Goal: Task Accomplishment & Management: Use online tool/utility

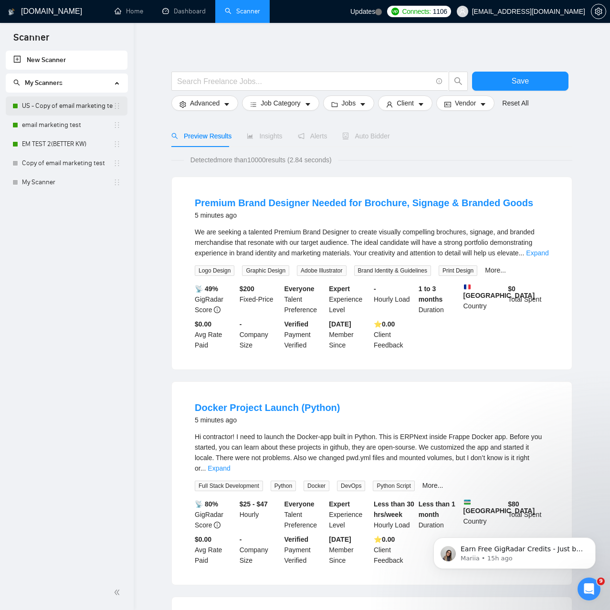
click at [67, 106] on link "US - Copy of email marketing test" at bounding box center [67, 105] width 91 height 19
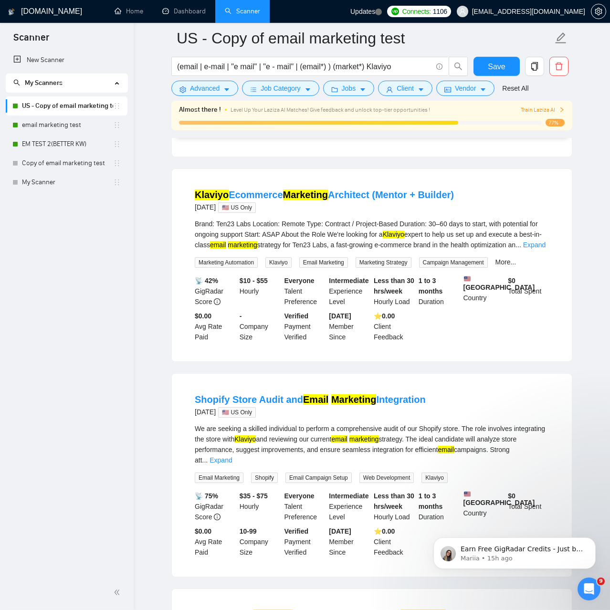
scroll to position [292, 0]
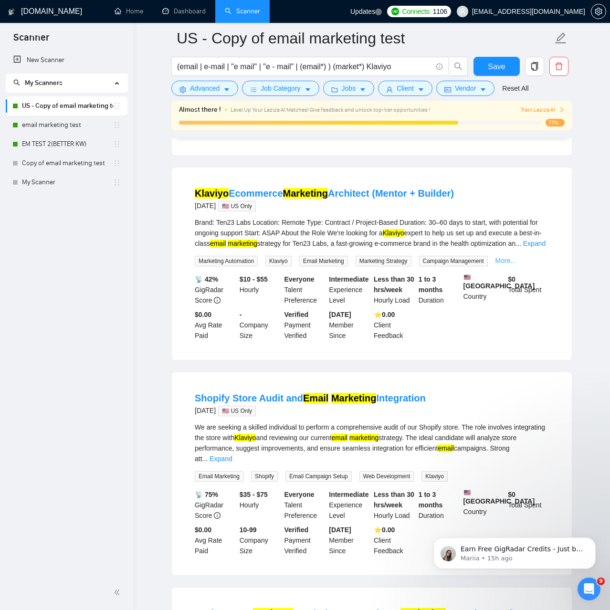
click at [512, 257] on link "More..." at bounding box center [506, 261] width 21 height 8
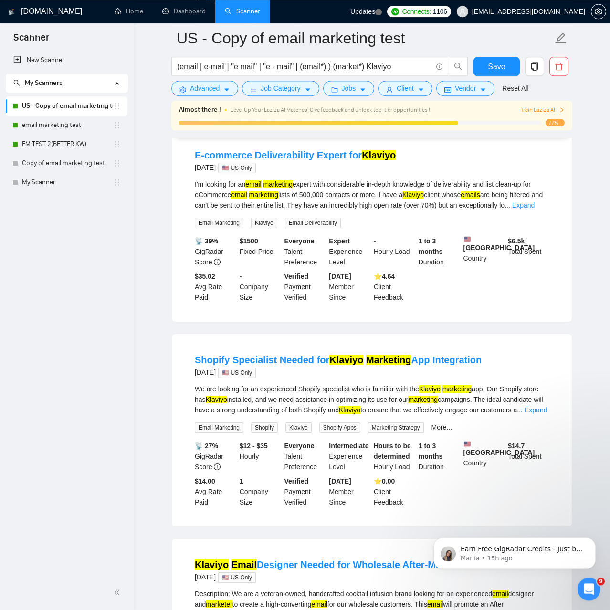
scroll to position [1266, 0]
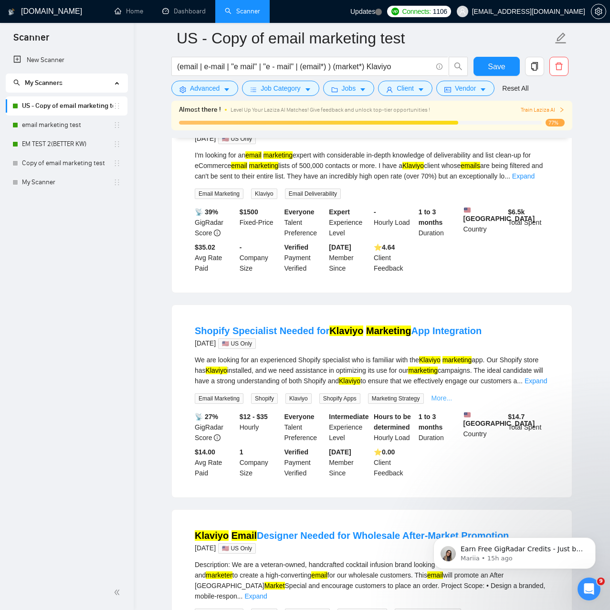
click at [436, 394] on link "More..." at bounding box center [442, 398] width 21 height 8
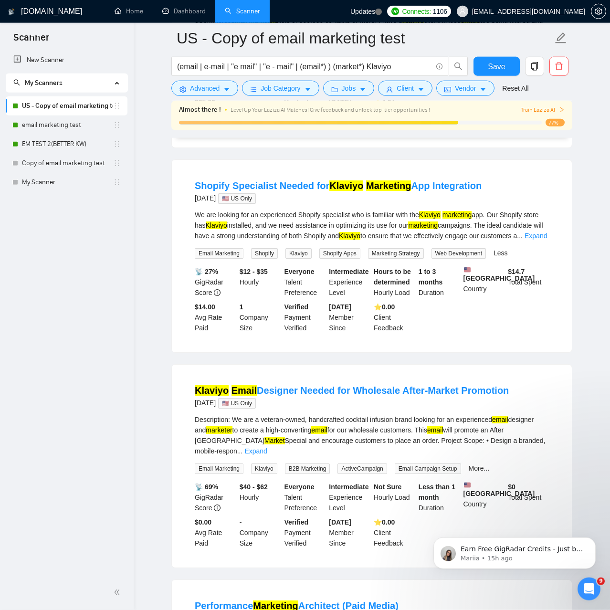
scroll to position [1412, 0]
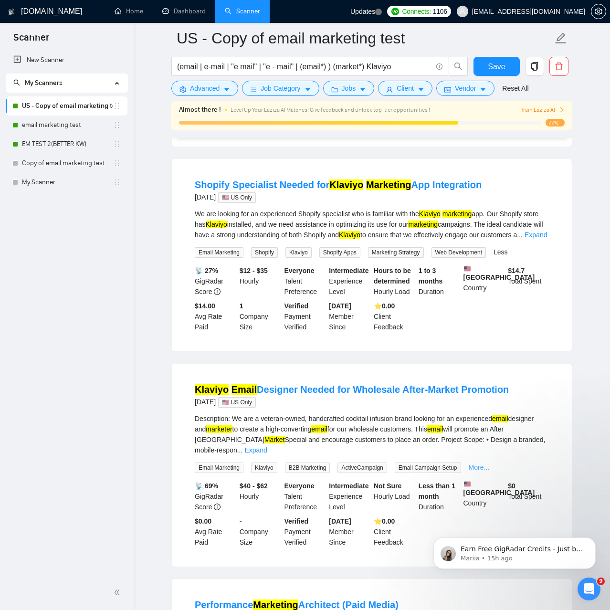
click at [472, 464] on link "More..." at bounding box center [479, 468] width 21 height 8
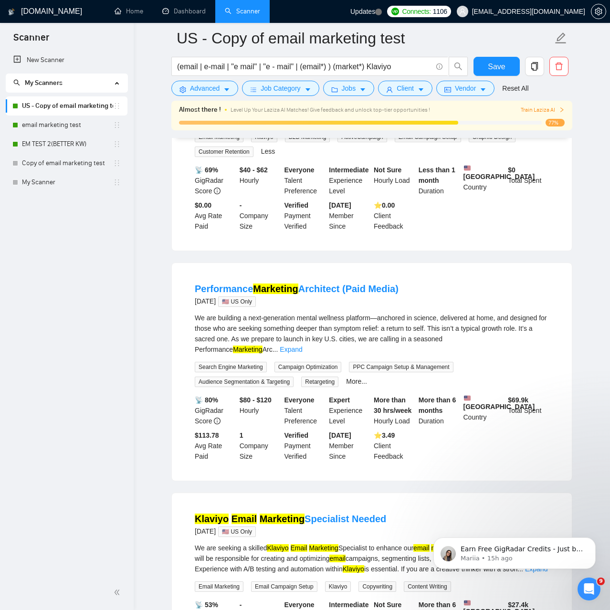
scroll to position [1841, 0]
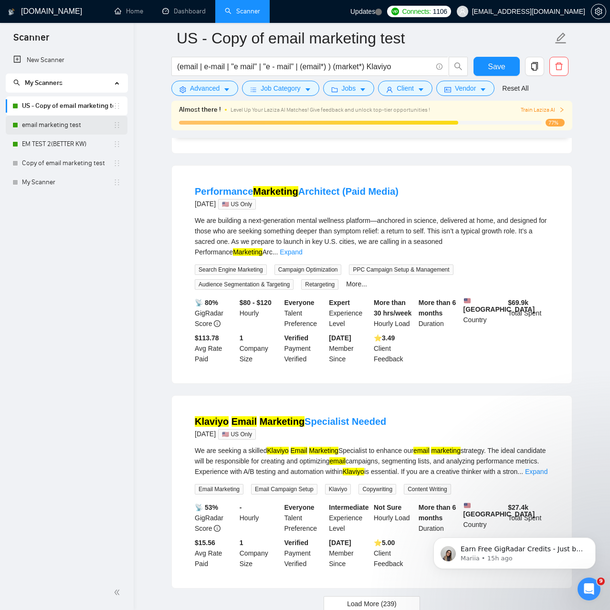
click at [69, 130] on link "email marketing test" at bounding box center [67, 125] width 91 height 19
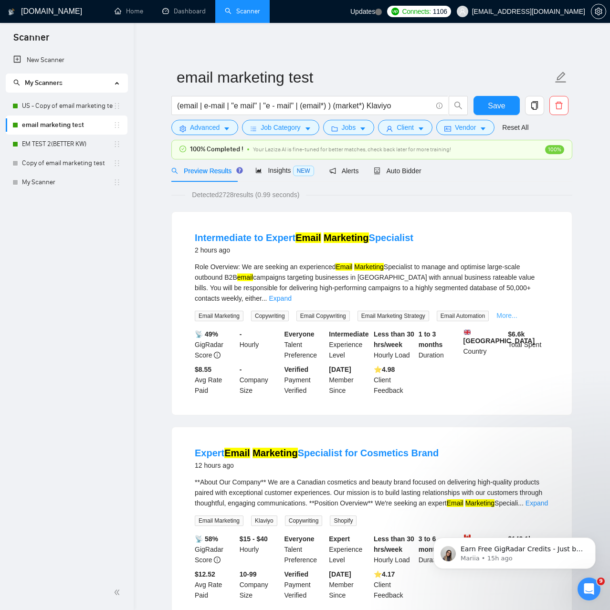
click at [511, 312] on link "More..." at bounding box center [507, 316] width 21 height 8
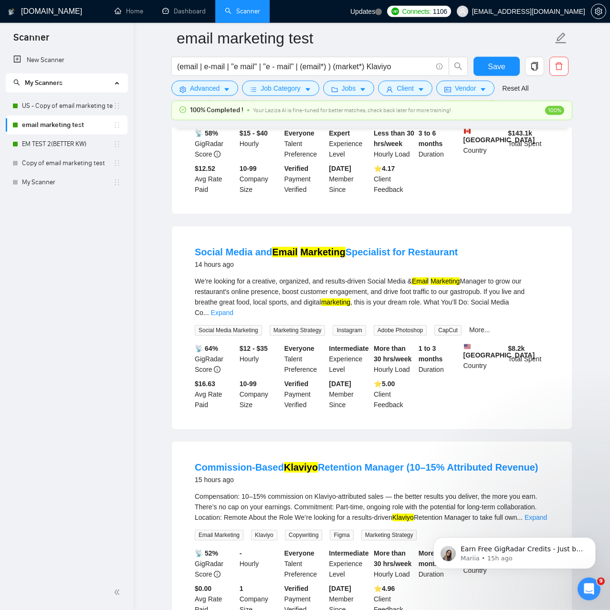
scroll to position [438, 0]
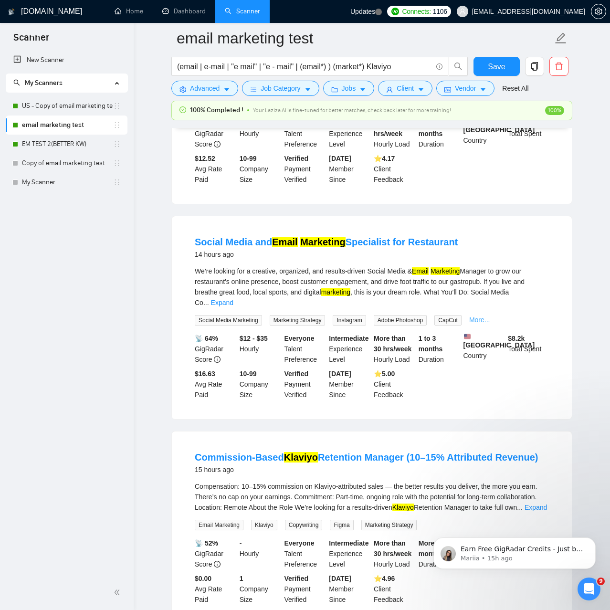
click at [469, 316] on link "More..." at bounding box center [479, 320] width 21 height 8
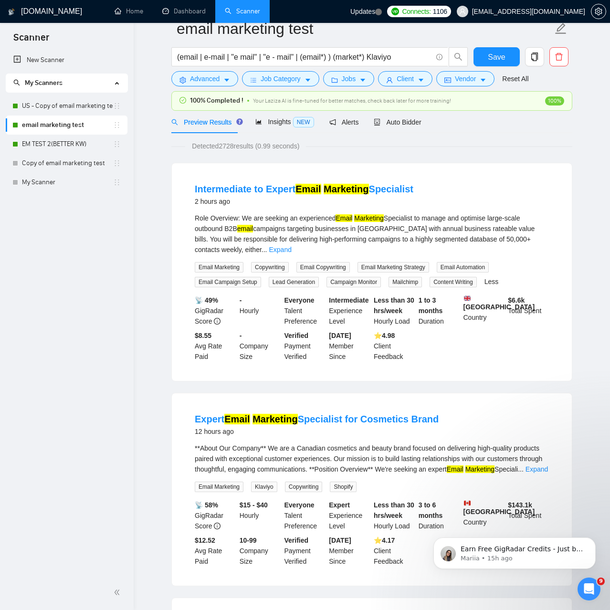
scroll to position [0, 0]
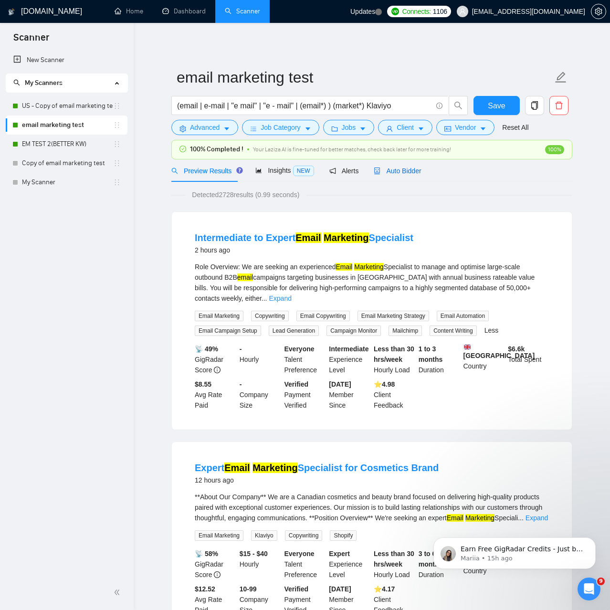
click at [392, 170] on span "Auto Bidder" at bounding box center [397, 171] width 47 height 8
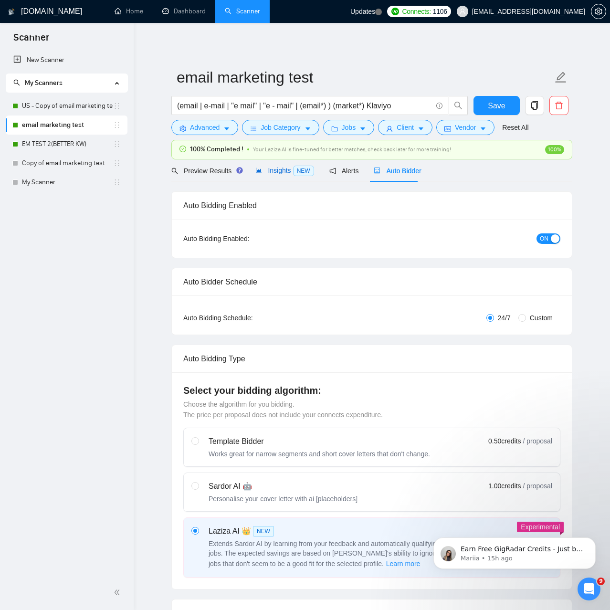
click at [263, 169] on span "Insights NEW" at bounding box center [284, 171] width 58 height 8
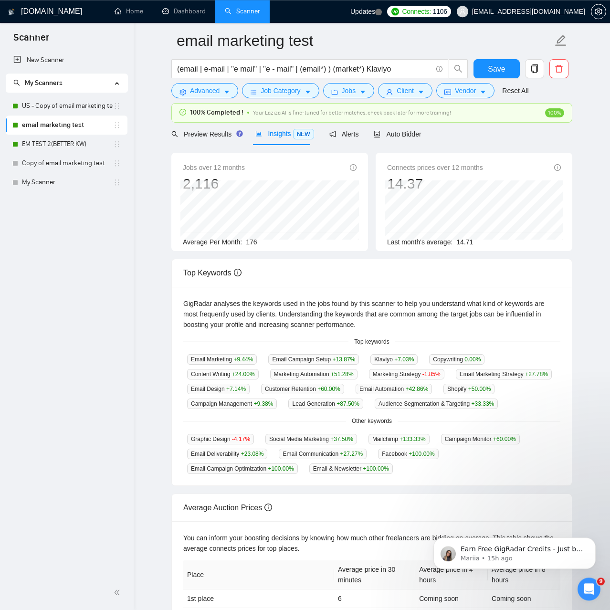
scroll to position [36, 0]
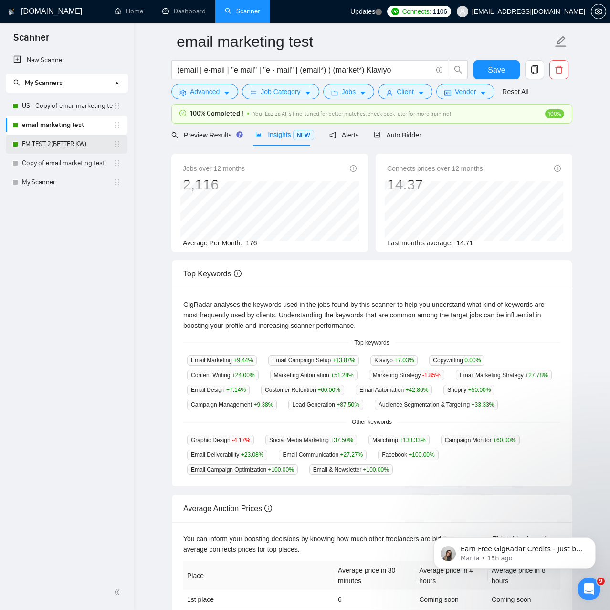
click at [61, 145] on link "EM TEST 2(BETTER KW)" at bounding box center [67, 144] width 91 height 19
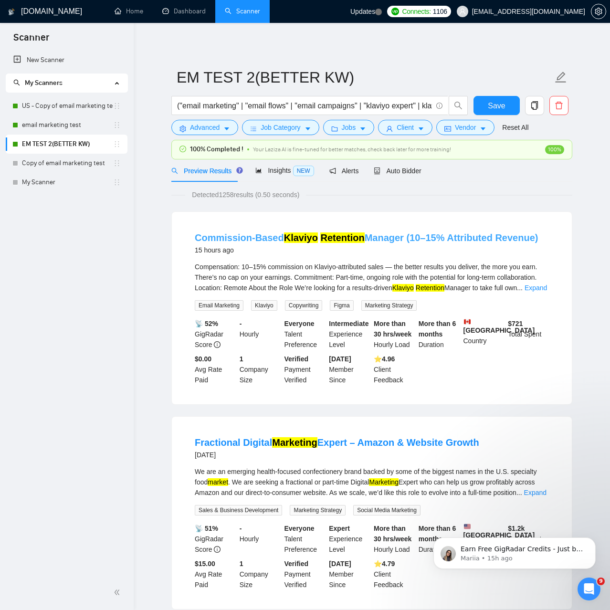
click at [464, 242] on link "Commission-Based Klaviyo Retention Manager (10–15% Attributed Revenue)" at bounding box center [366, 238] width 343 height 11
click at [434, 281] on div "Compensation: 10–15% commission on Klaviyo-attributed sales — the better result…" at bounding box center [372, 278] width 354 height 32
click at [397, 167] on span "Auto Bidder" at bounding box center [397, 171] width 47 height 8
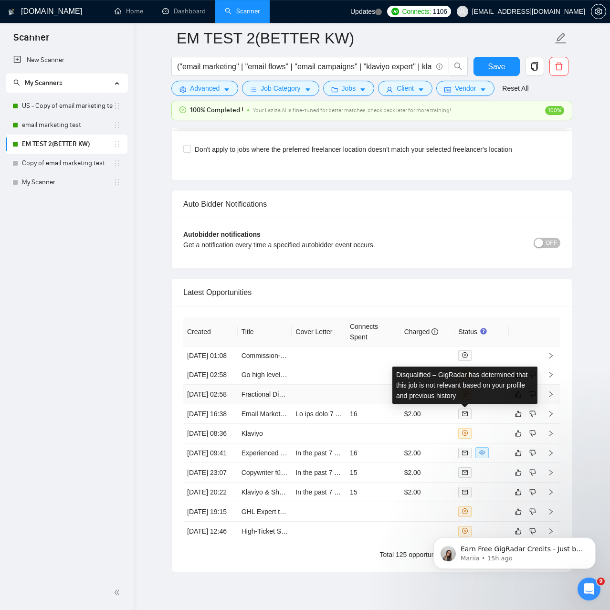
scroll to position [2143, 0]
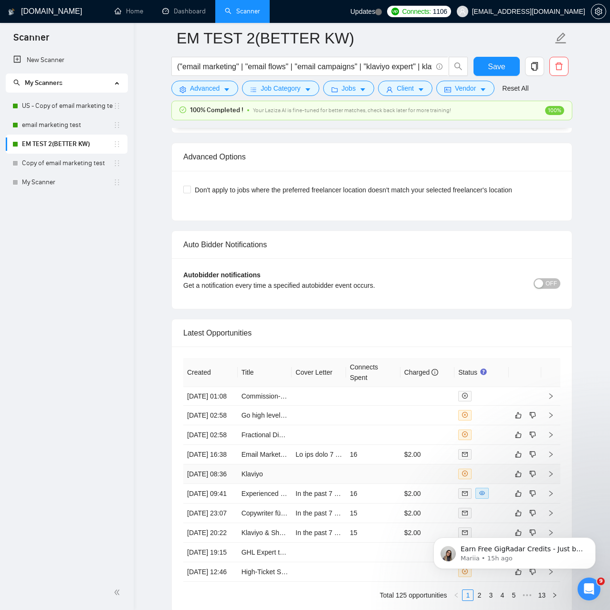
click at [387, 484] on td at bounding box center [373, 475] width 54 height 20
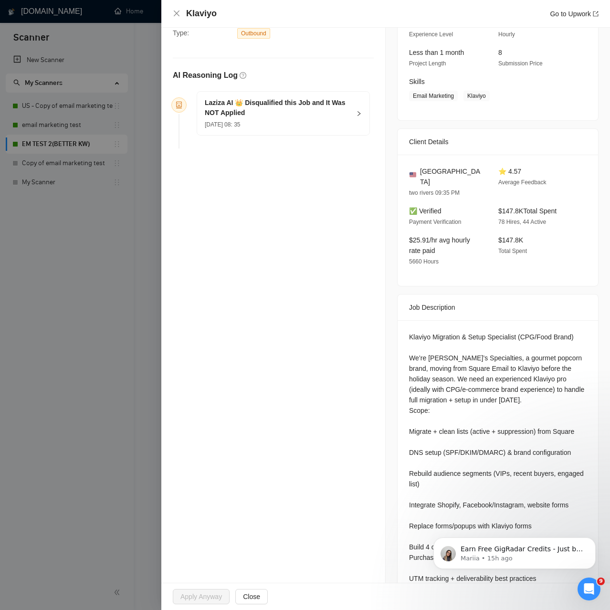
scroll to position [188, 0]
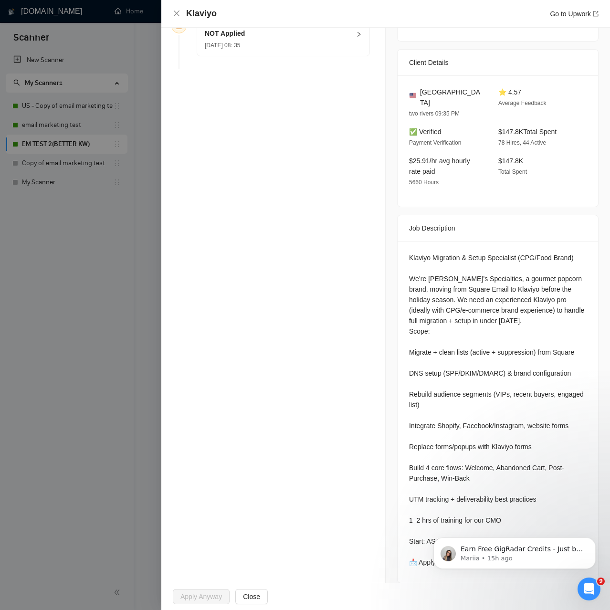
click at [119, 349] on div at bounding box center [305, 305] width 610 height 610
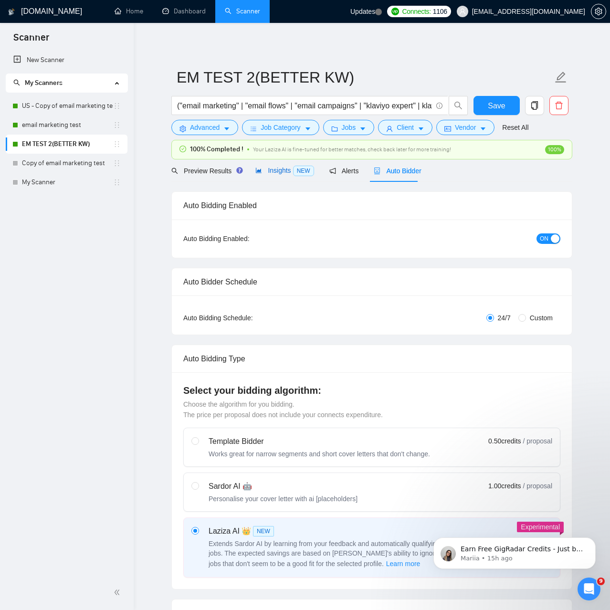
click at [277, 169] on span "Insights NEW" at bounding box center [284, 171] width 58 height 8
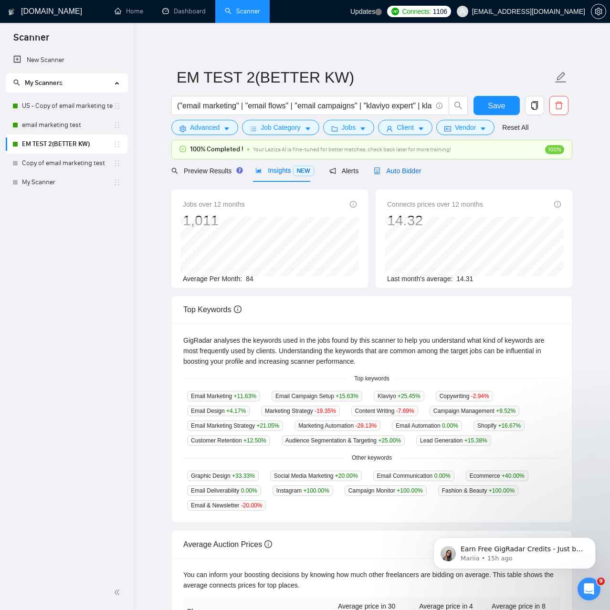
click at [407, 170] on span "Auto Bidder" at bounding box center [397, 171] width 47 height 8
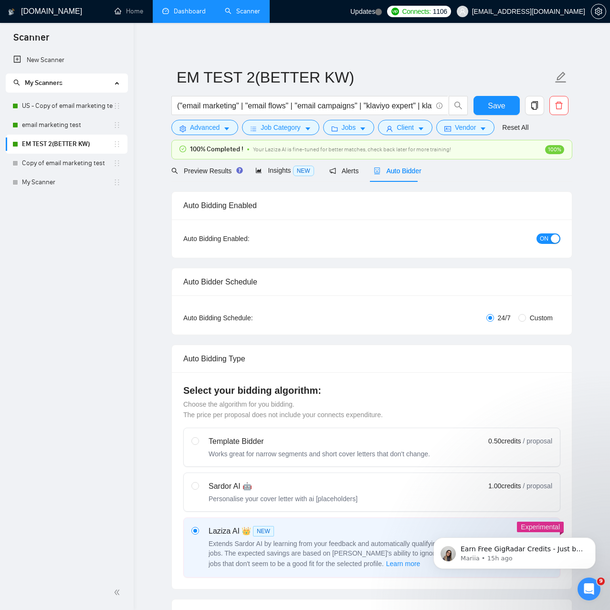
click at [191, 14] on link "Dashboard" at bounding box center [183, 11] width 43 height 8
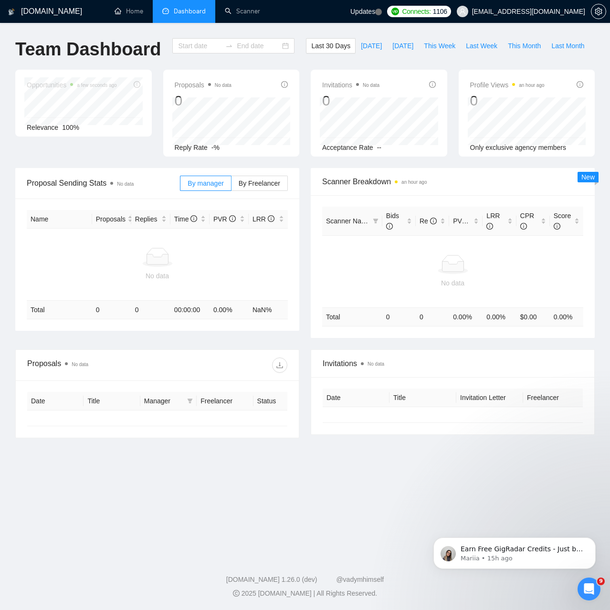
type input "[DATE]"
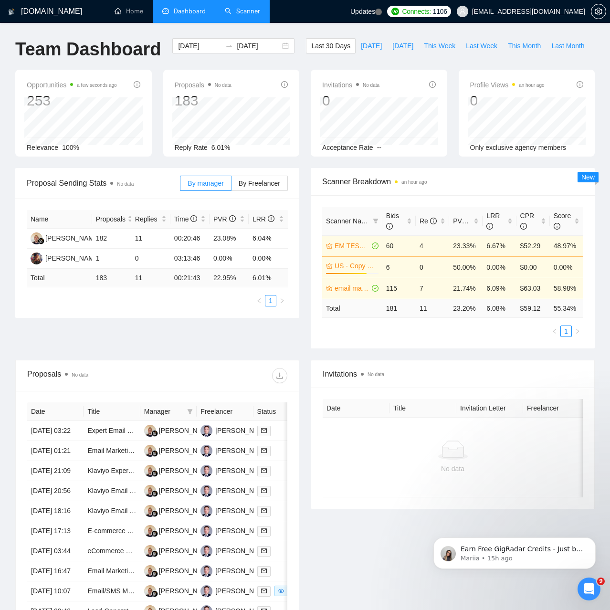
click at [238, 15] on link "Scanner" at bounding box center [242, 11] width 35 height 8
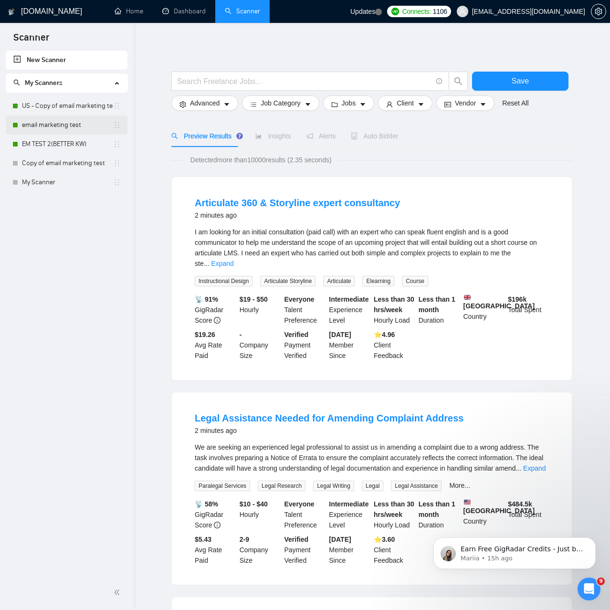
click at [70, 128] on link "email marketing test" at bounding box center [67, 125] width 91 height 19
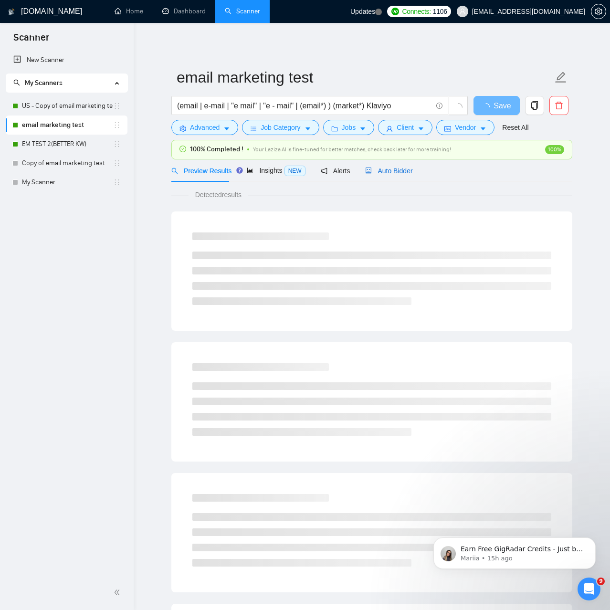
click at [390, 171] on span "Auto Bidder" at bounding box center [388, 171] width 47 height 8
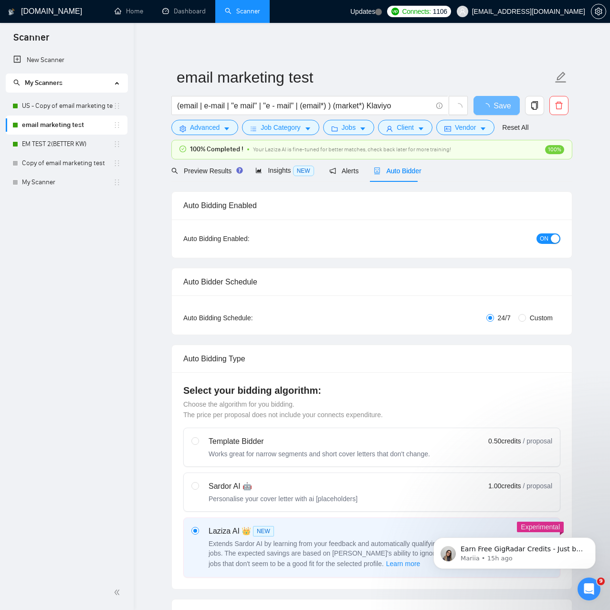
checkbox input "true"
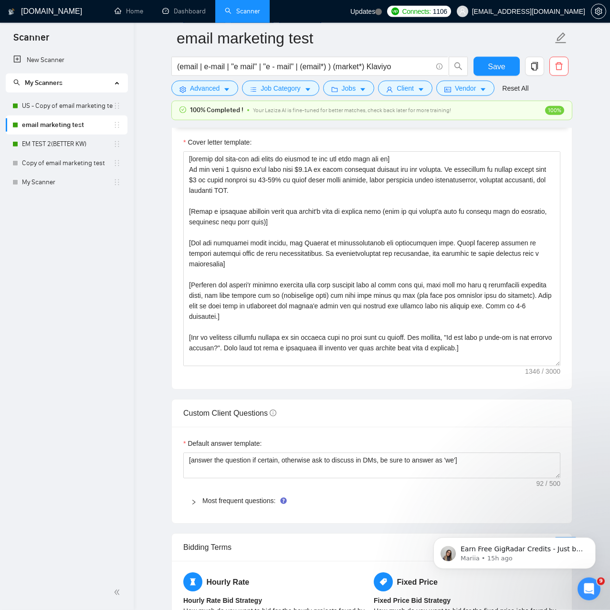
scroll to position [779, 0]
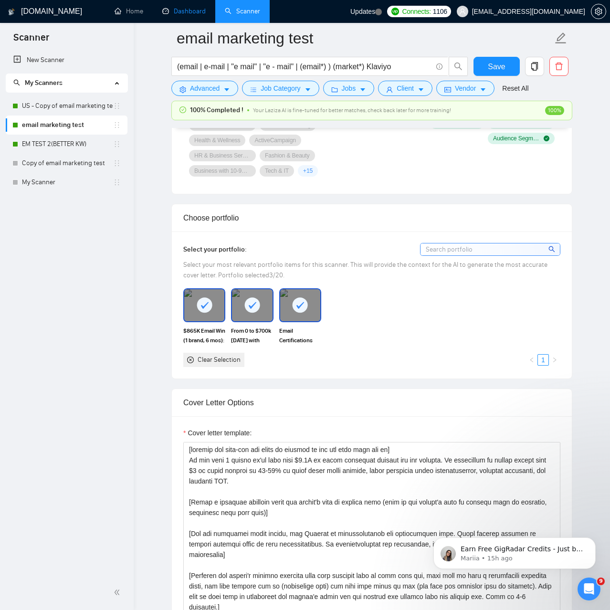
click at [180, 12] on link "Dashboard" at bounding box center [183, 11] width 43 height 8
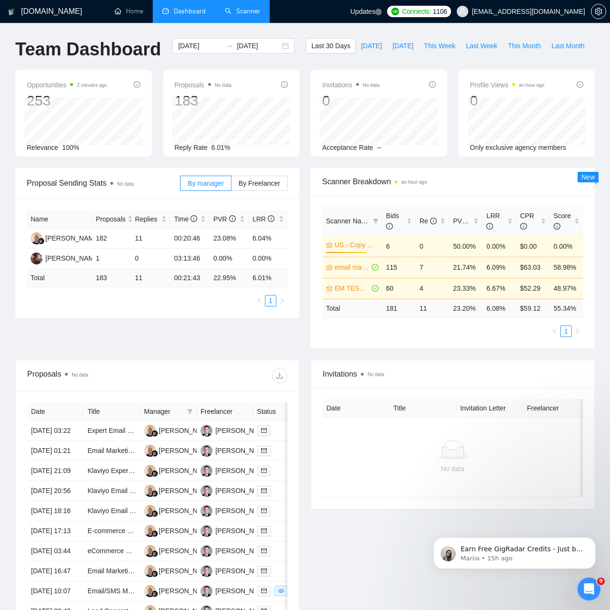
click at [244, 13] on link "Scanner" at bounding box center [242, 11] width 35 height 8
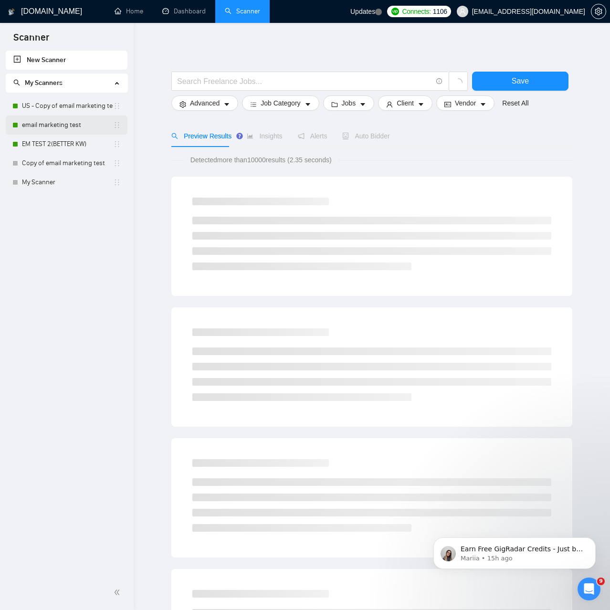
click at [40, 121] on link "email marketing test" at bounding box center [67, 125] width 91 height 19
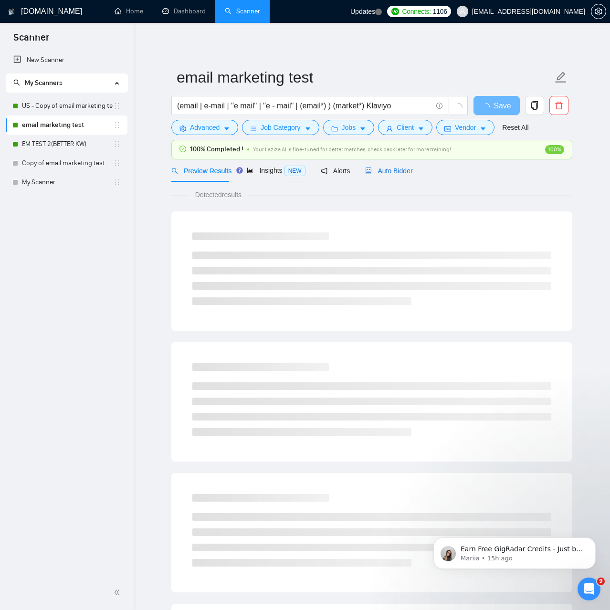
click at [378, 172] on span "Auto Bidder" at bounding box center [388, 171] width 47 height 8
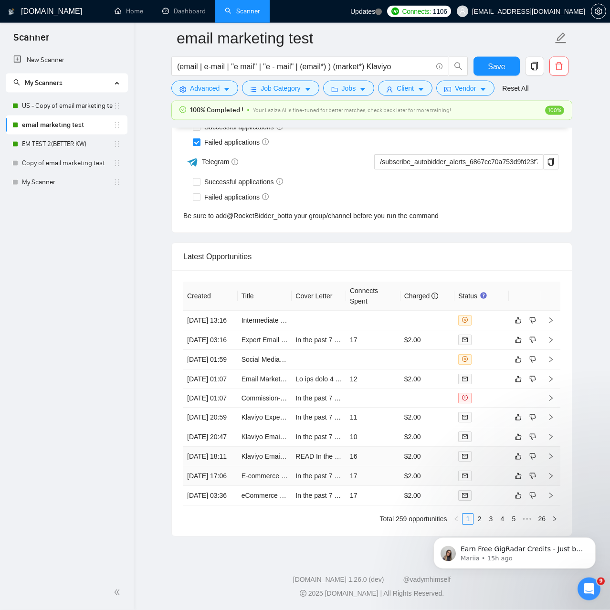
scroll to position [2435, 0]
click at [476, 521] on html "Earn Free GigRadar Credits - Just by Sharing Your Story! 💬 Want more credits fo…" at bounding box center [514, 520] width 191 height 4
click at [553, 521] on html "Earn Free GigRadar Credits - Just by Sharing Your Story! 💬 Want more credits fo…" at bounding box center [514, 520] width 191 height 4
click at [587, 541] on button "Dismiss notification" at bounding box center [593, 540] width 12 height 12
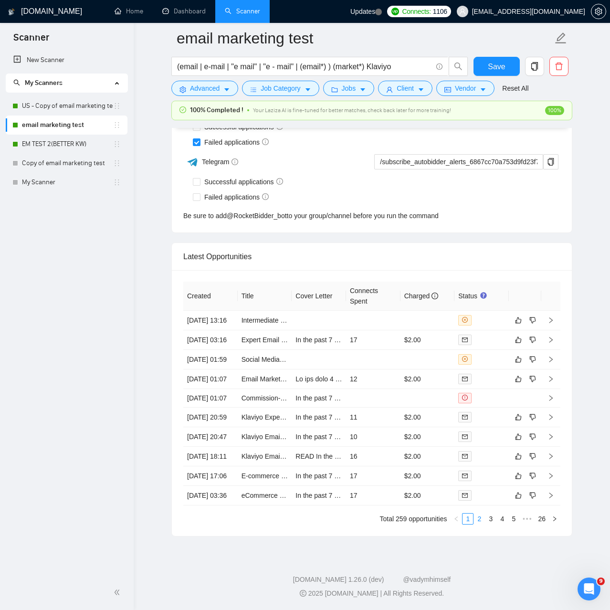
click at [478, 521] on link "2" at bounding box center [479, 519] width 11 height 11
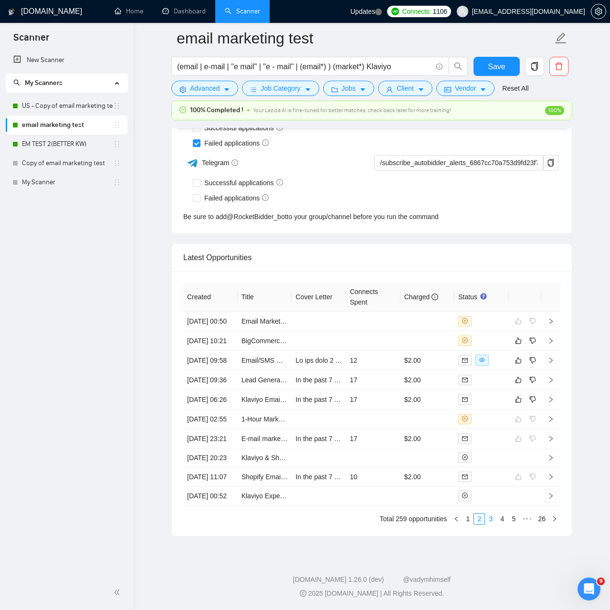
click at [491, 523] on link "3" at bounding box center [491, 519] width 11 height 11
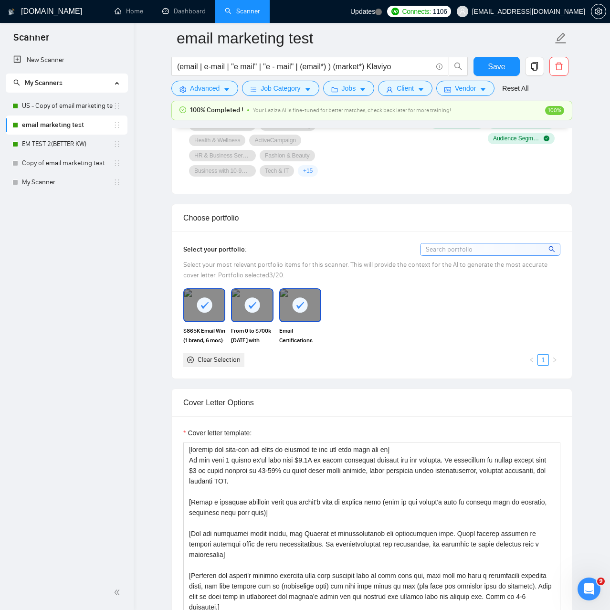
scroll to position [877, 0]
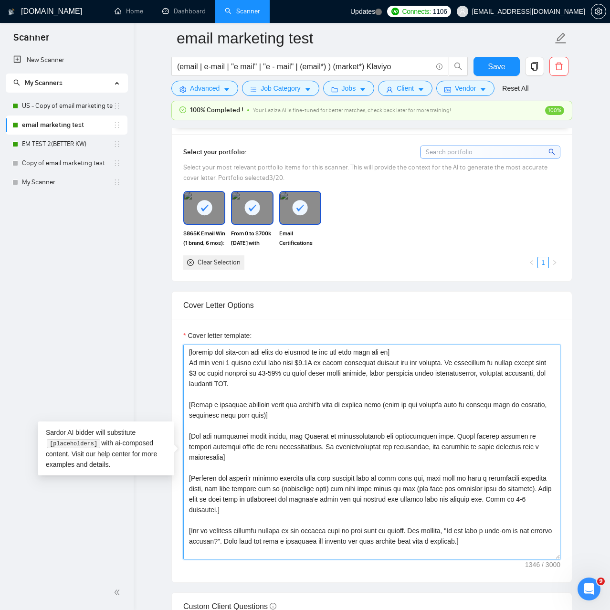
drag, startPoint x: 188, startPoint y: 368, endPoint x: 233, endPoint y: 389, distance: 50.4
click at [233, 389] on textarea "Cover letter template:" at bounding box center [371, 452] width 377 height 215
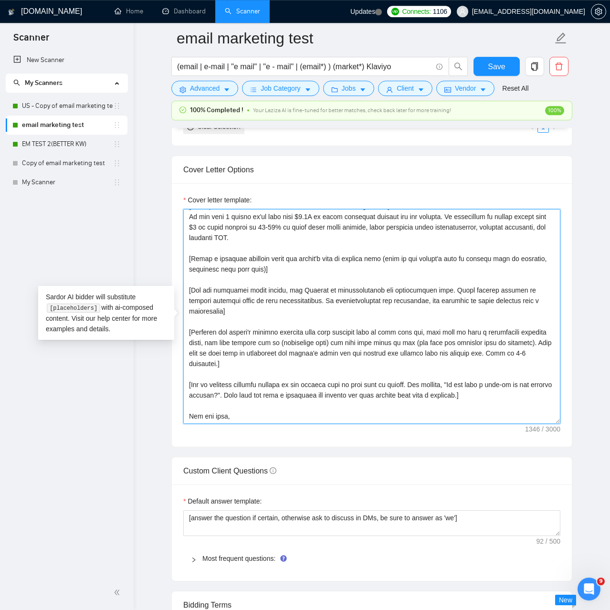
scroll to position [1023, 0]
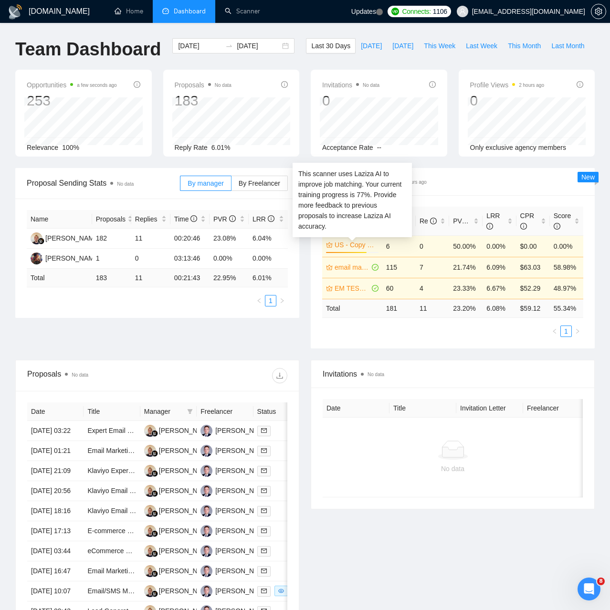
click at [361, 245] on link "US - Copy of email marketing test" at bounding box center [356, 245] width 42 height 11
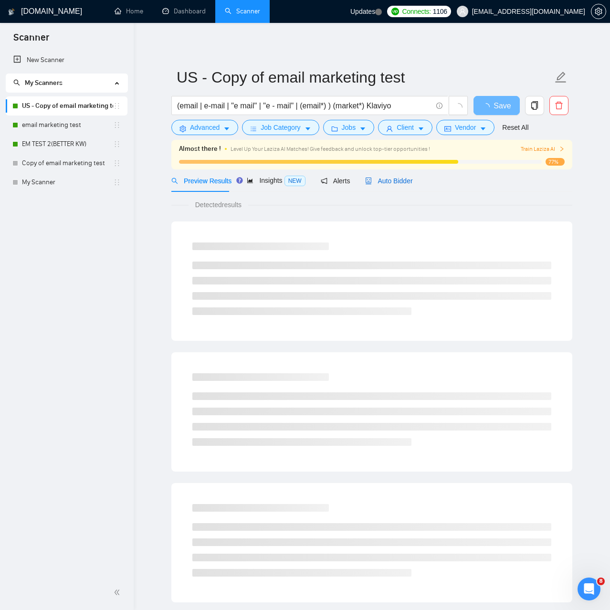
click at [387, 181] on span "Auto Bidder" at bounding box center [388, 181] width 47 height 8
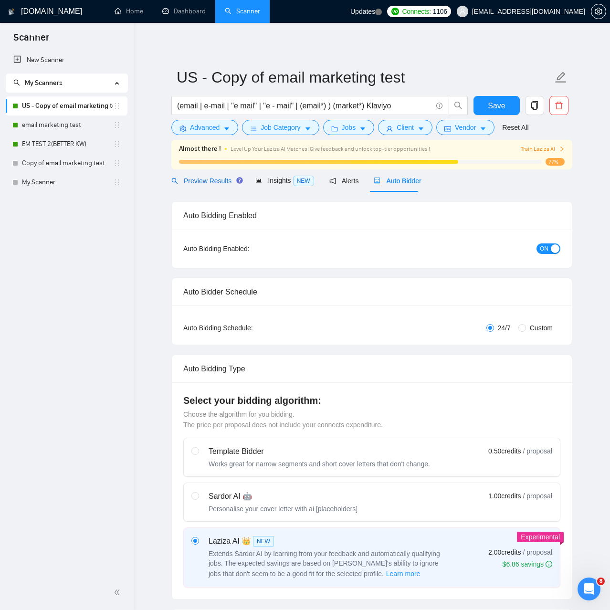
click at [216, 181] on span "Preview Results" at bounding box center [205, 181] width 69 height 8
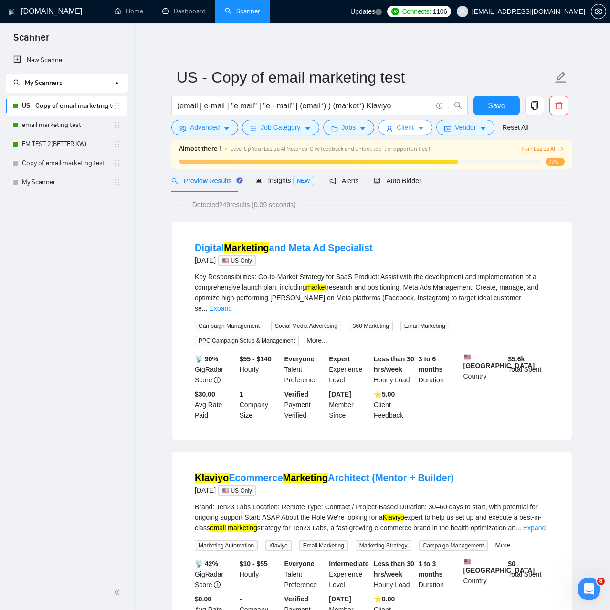
click at [418, 128] on icon "caret-down" at bounding box center [421, 129] width 7 height 7
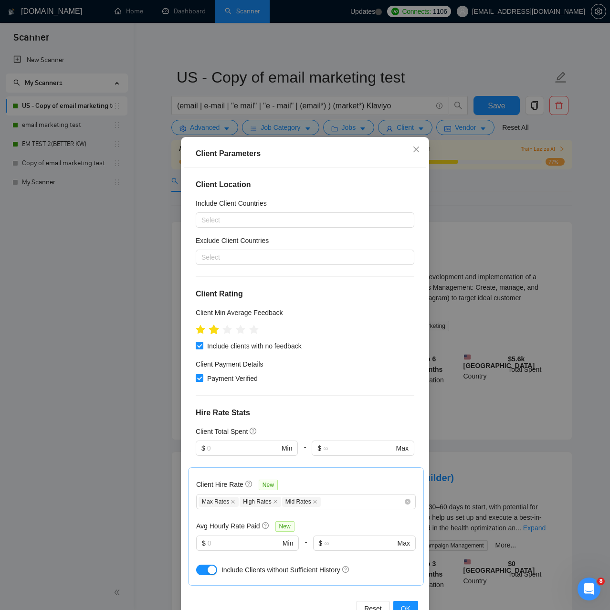
click at [217, 330] on icon "star" at bounding box center [214, 330] width 10 height 10
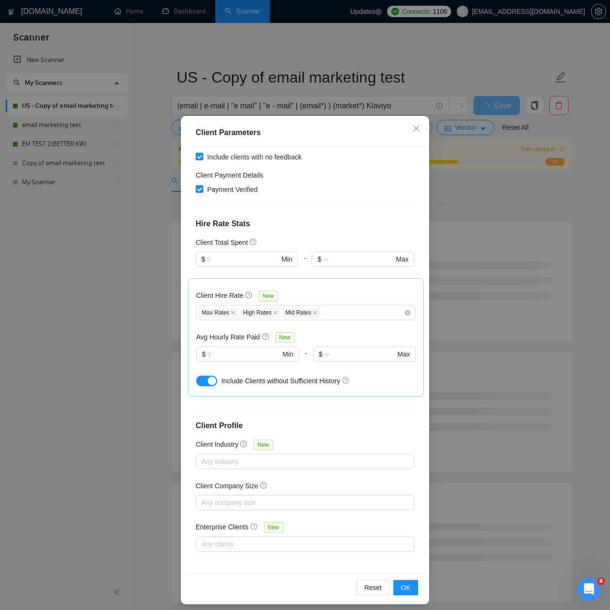
scroll to position [27, 0]
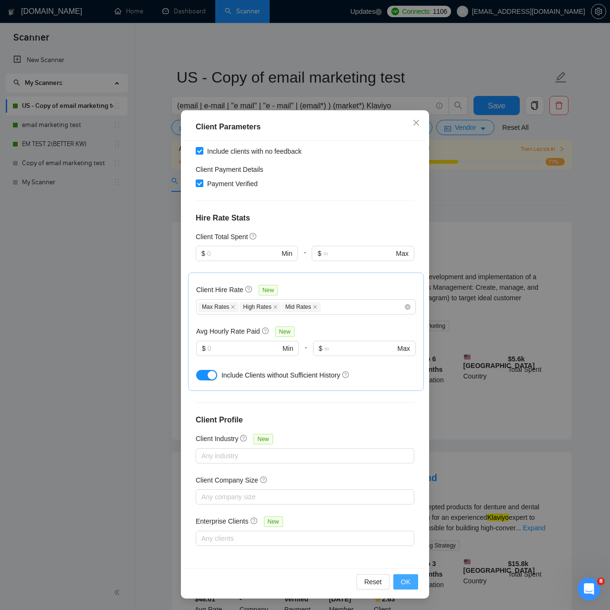
click at [406, 583] on span "OK" at bounding box center [406, 582] width 10 height 11
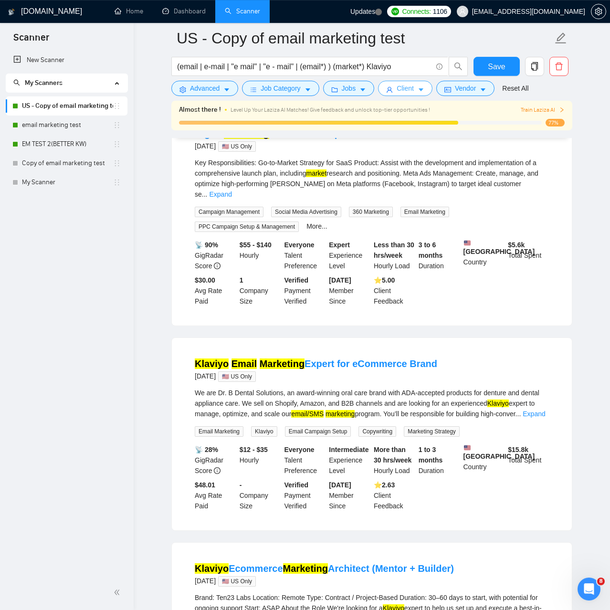
scroll to position [146, 0]
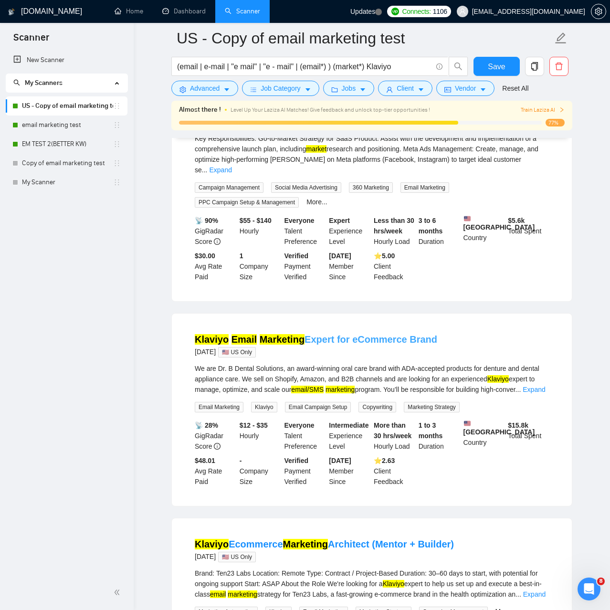
click at [334, 335] on link "Klaviyo Email Marketing Expert for eCommerce Brand" at bounding box center [316, 339] width 243 height 11
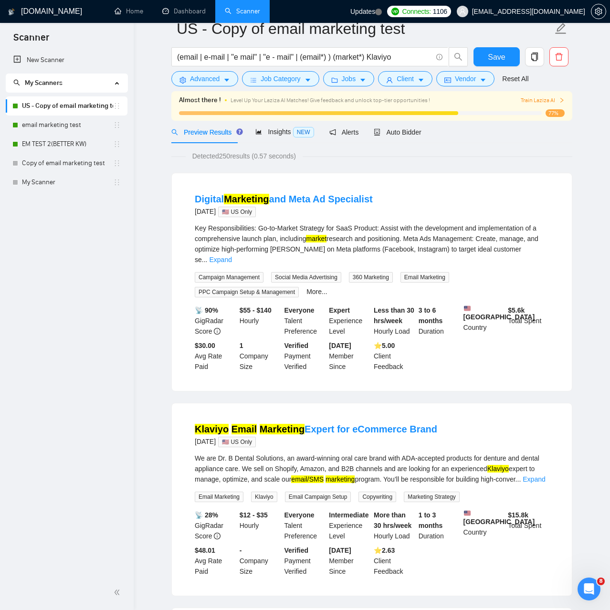
scroll to position [0, 0]
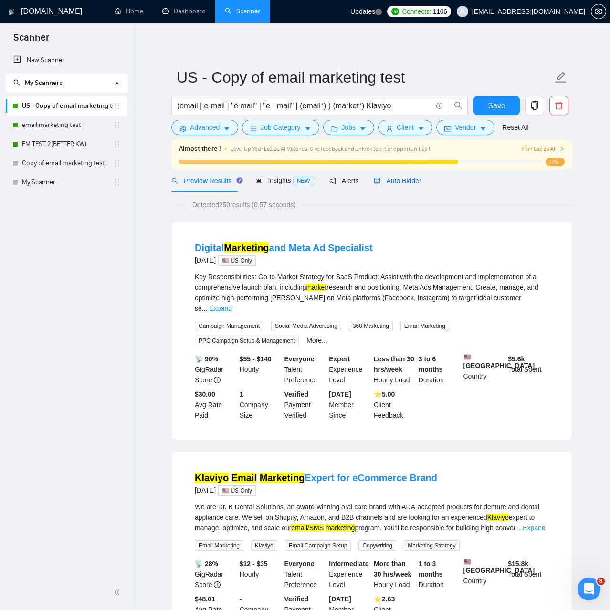
click at [386, 184] on span "Auto Bidder" at bounding box center [397, 181] width 47 height 8
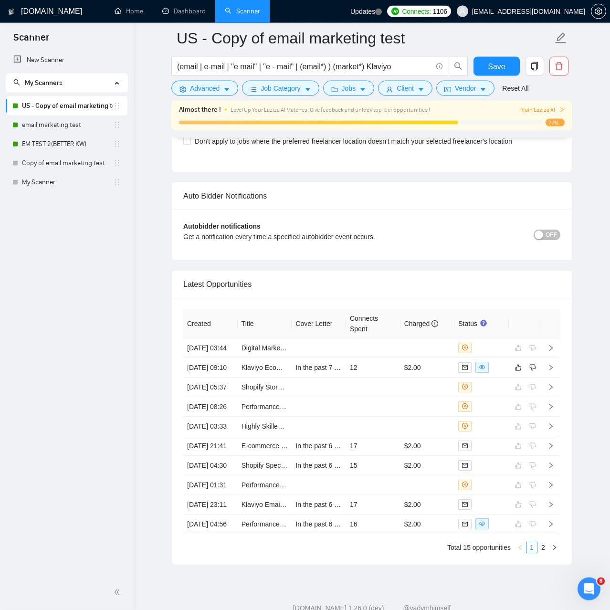
scroll to position [2240, 0]
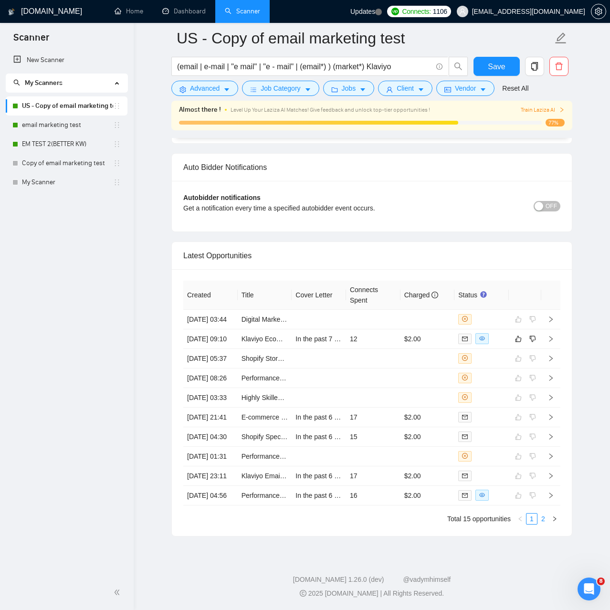
click at [542, 524] on link "2" at bounding box center [543, 519] width 11 height 11
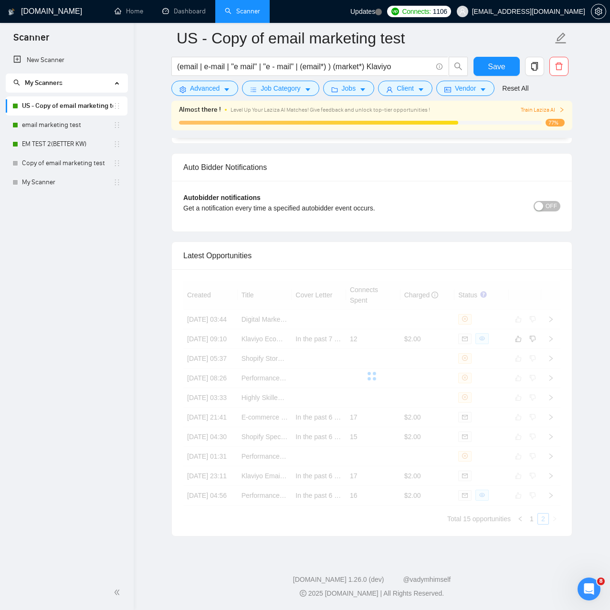
scroll to position [2174, 0]
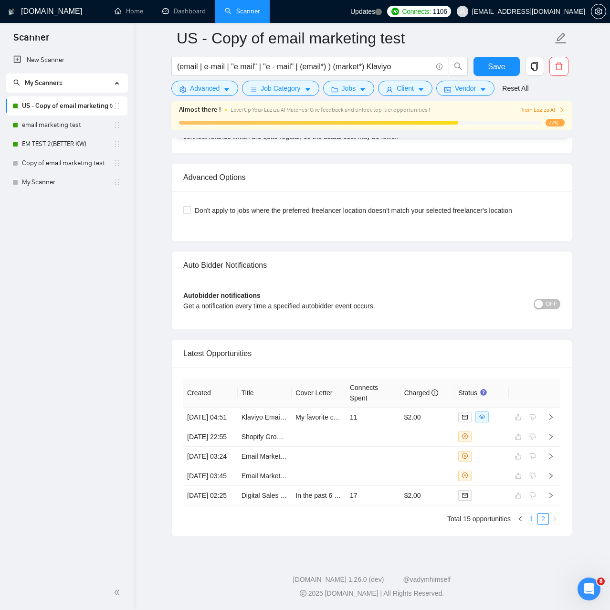
click at [527, 522] on link "1" at bounding box center [532, 519] width 11 height 11
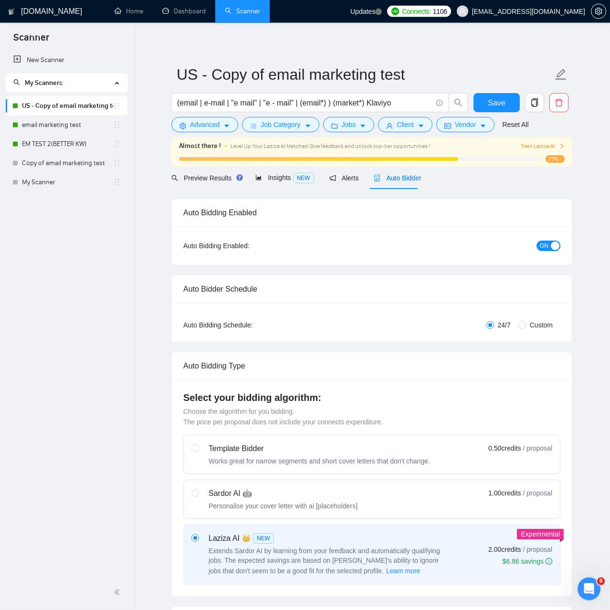
scroll to position [0, 0]
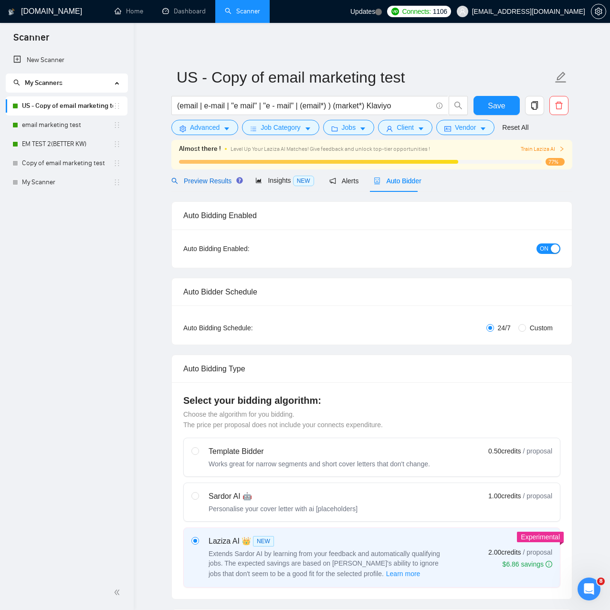
click at [217, 183] on span "Preview Results" at bounding box center [205, 181] width 69 height 8
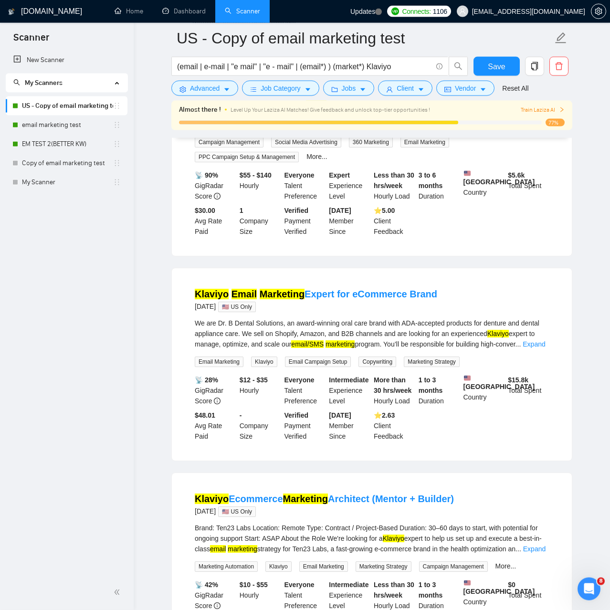
scroll to position [195, 0]
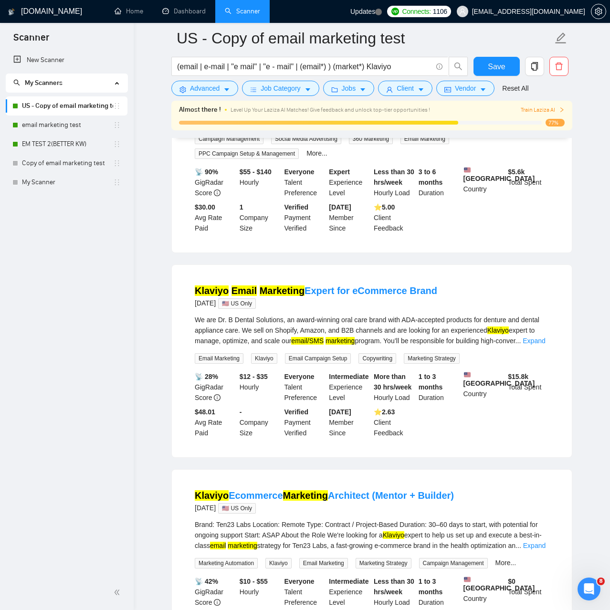
click at [490, 412] on div "📡 28% GigRadar Score $12 - $35 Hourly Everyone Talent Preference Intermediate E…" at bounding box center [372, 404] width 358 height 67
click at [525, 330] on div "We are Dr. B Dental Solutions, an award-winning oral care brand with ADA-accept…" at bounding box center [372, 331] width 354 height 32
click at [532, 337] on link "Expand" at bounding box center [534, 341] width 22 height 8
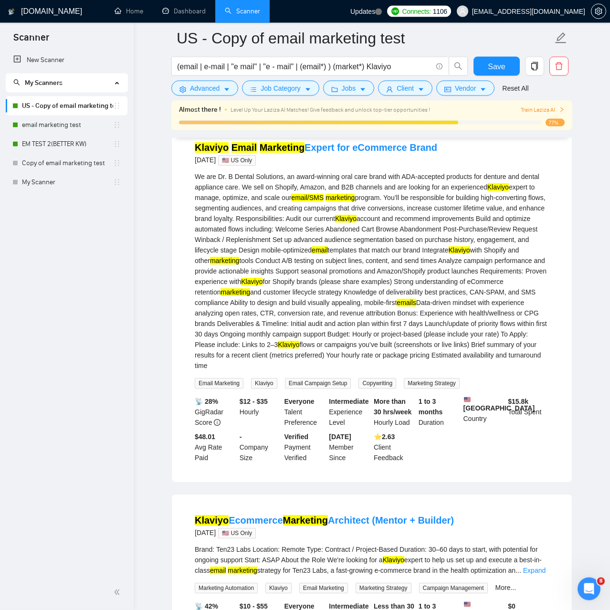
scroll to position [341, 0]
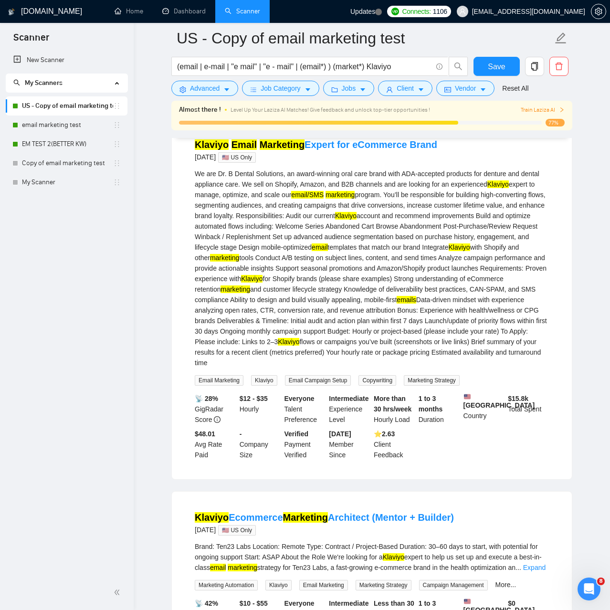
click at [194, 449] on div "$48.01 Avg Rate Paid" at bounding box center [215, 445] width 45 height 32
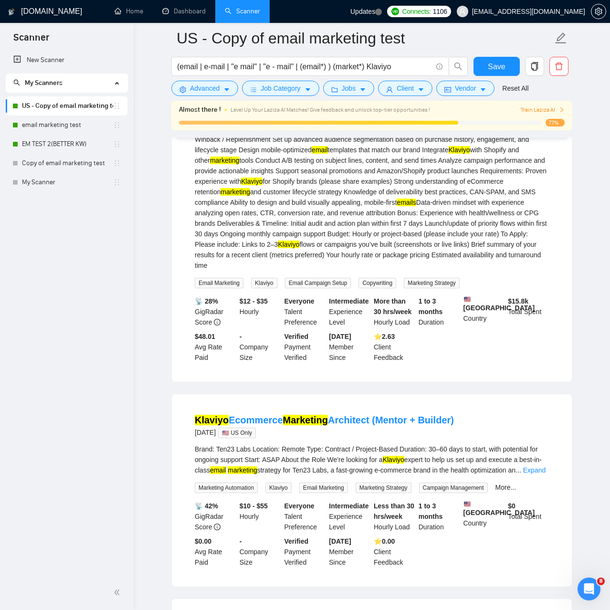
click at [475, 351] on div "📡 28% GigRadar Score $12 - $35 Hourly Everyone Talent Preference Intermediate E…" at bounding box center [372, 329] width 358 height 67
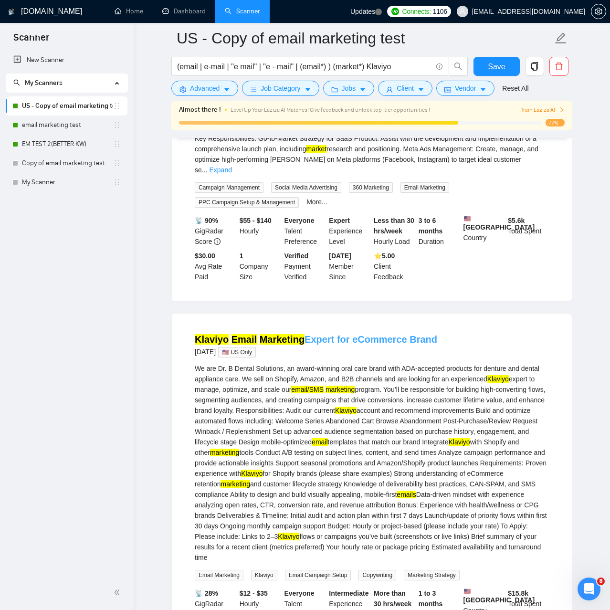
scroll to position [97, 0]
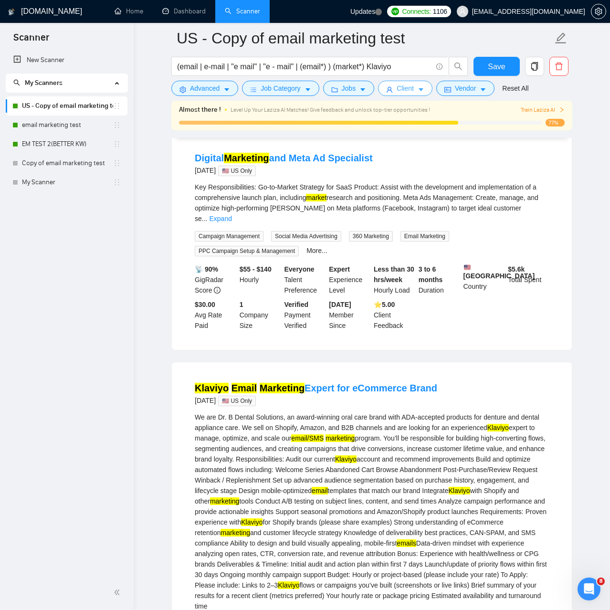
click at [418, 87] on icon "caret-down" at bounding box center [421, 89] width 7 height 7
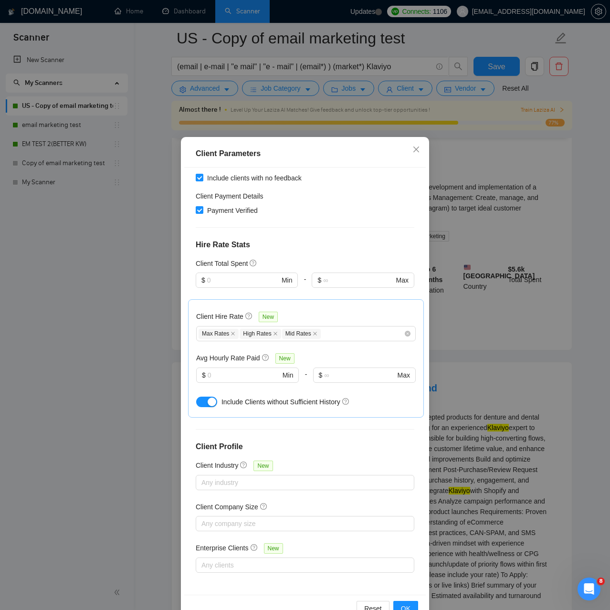
click at [230, 166] on icon "star" at bounding box center [227, 162] width 10 height 10
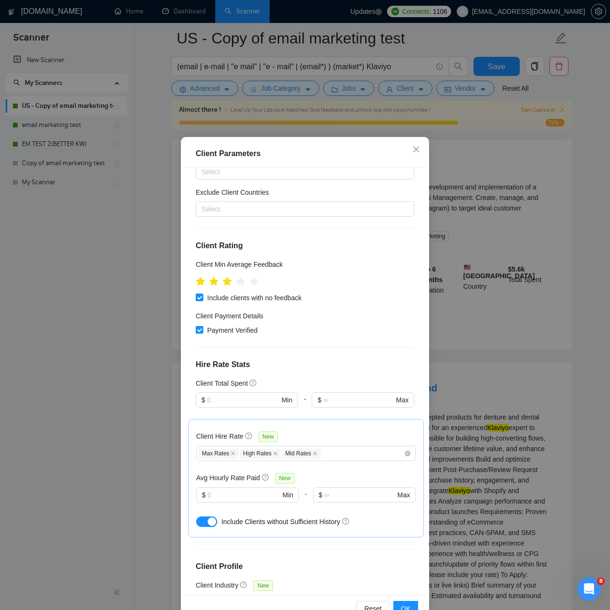
scroll to position [109, 0]
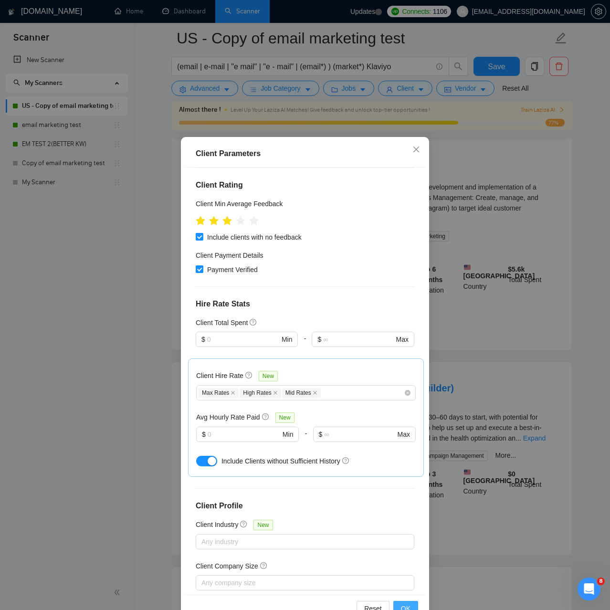
click at [403, 604] on span "OK" at bounding box center [406, 608] width 10 height 11
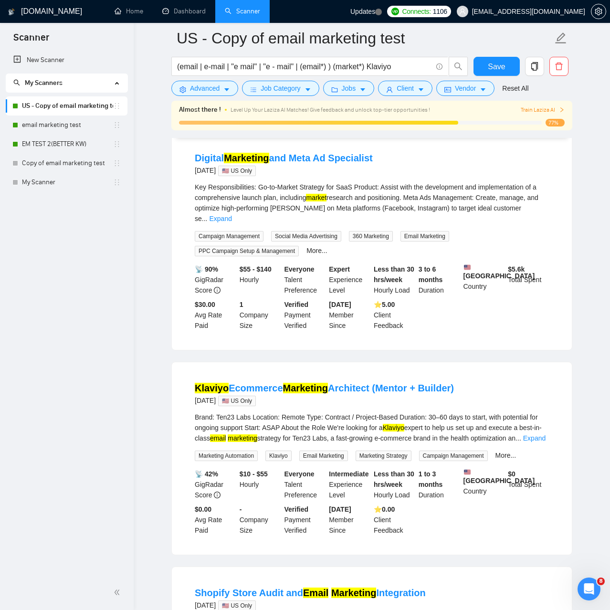
click at [243, 13] on link "Scanner" at bounding box center [242, 11] width 35 height 8
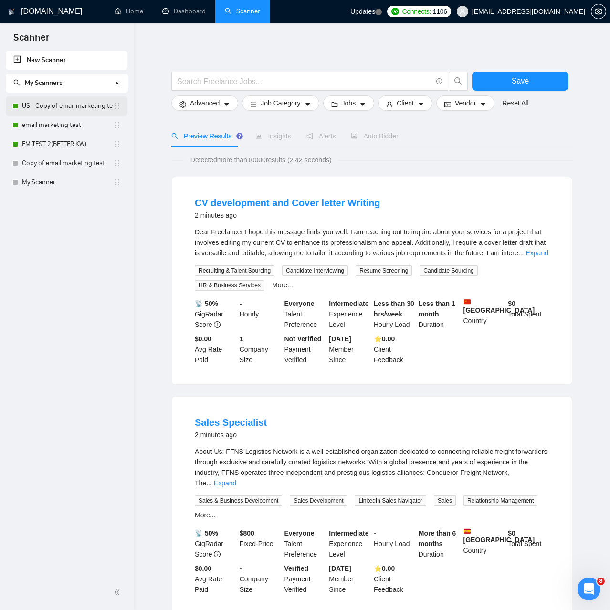
click at [71, 109] on link "US - Copy of email marketing test" at bounding box center [67, 105] width 91 height 19
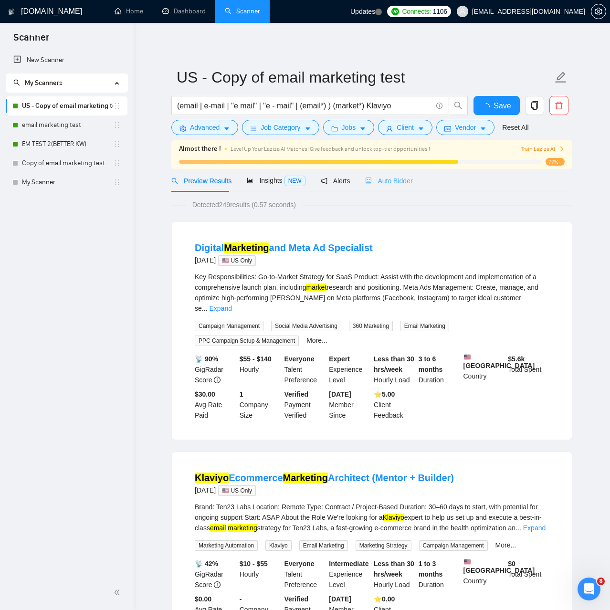
click at [391, 175] on div "Auto Bidder" at bounding box center [388, 180] width 47 height 22
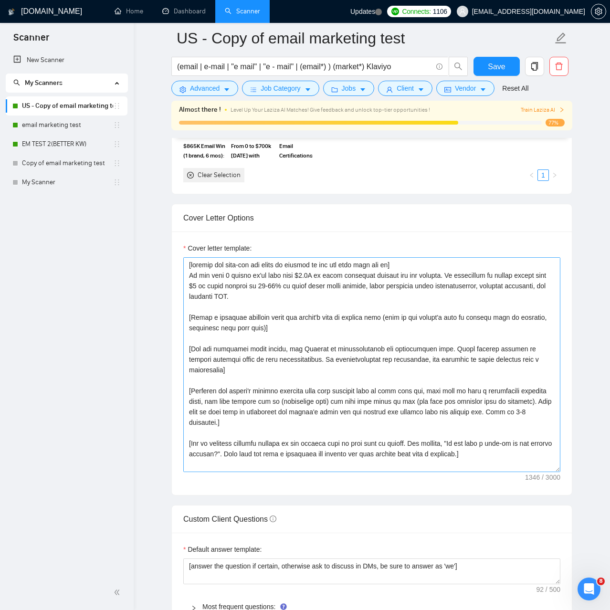
scroll to position [925, 0]
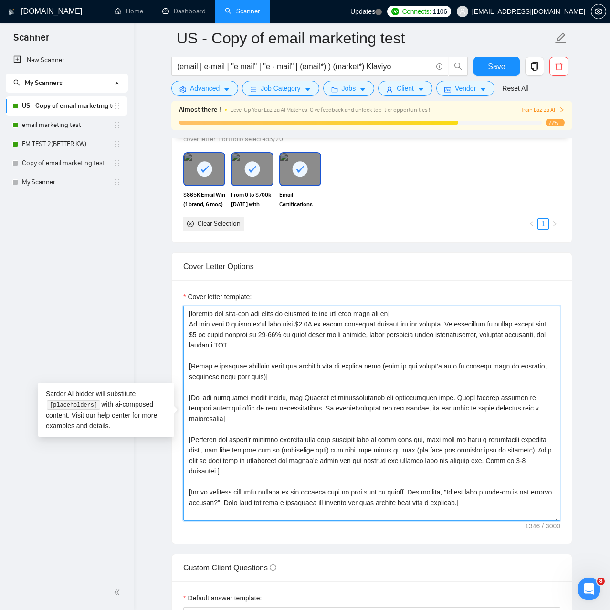
drag, startPoint x: 235, startPoint y: 347, endPoint x: 187, endPoint y: 330, distance: 51.0
click at [187, 330] on textarea "Cover letter template:" at bounding box center [371, 413] width 377 height 215
